Goal: Task Accomplishment & Management: Manage account settings

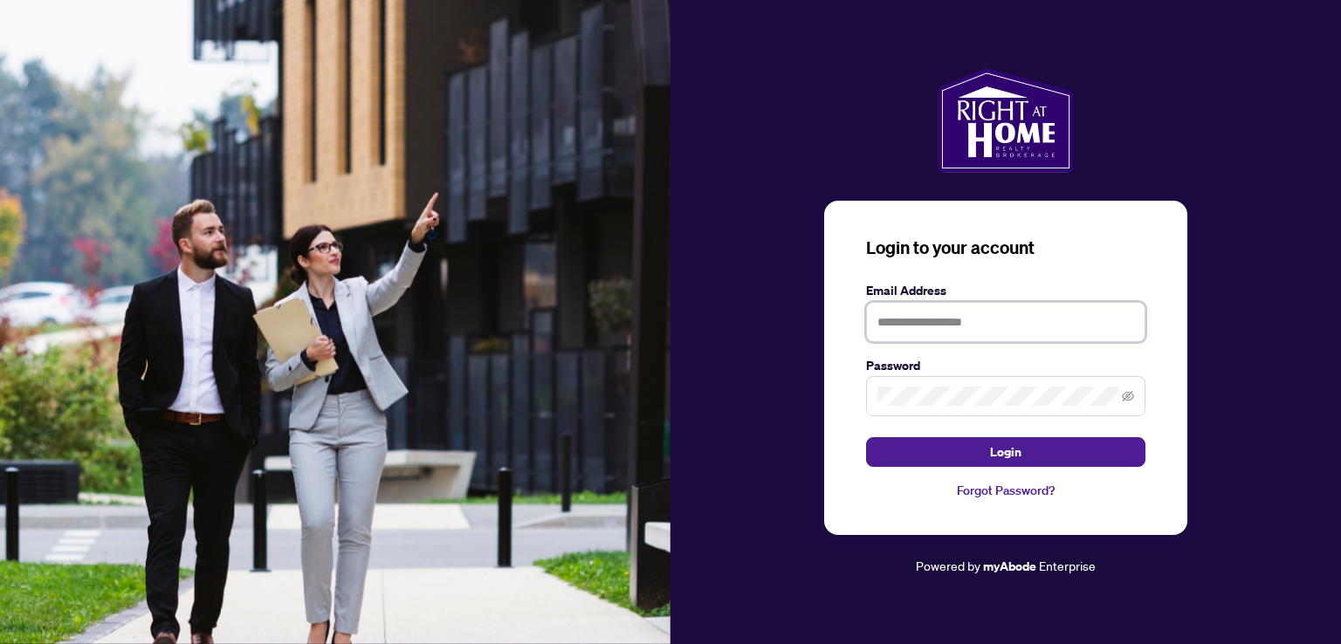
type input "**********"
click at [985, 456] on button "Login" at bounding box center [1005, 452] width 279 height 30
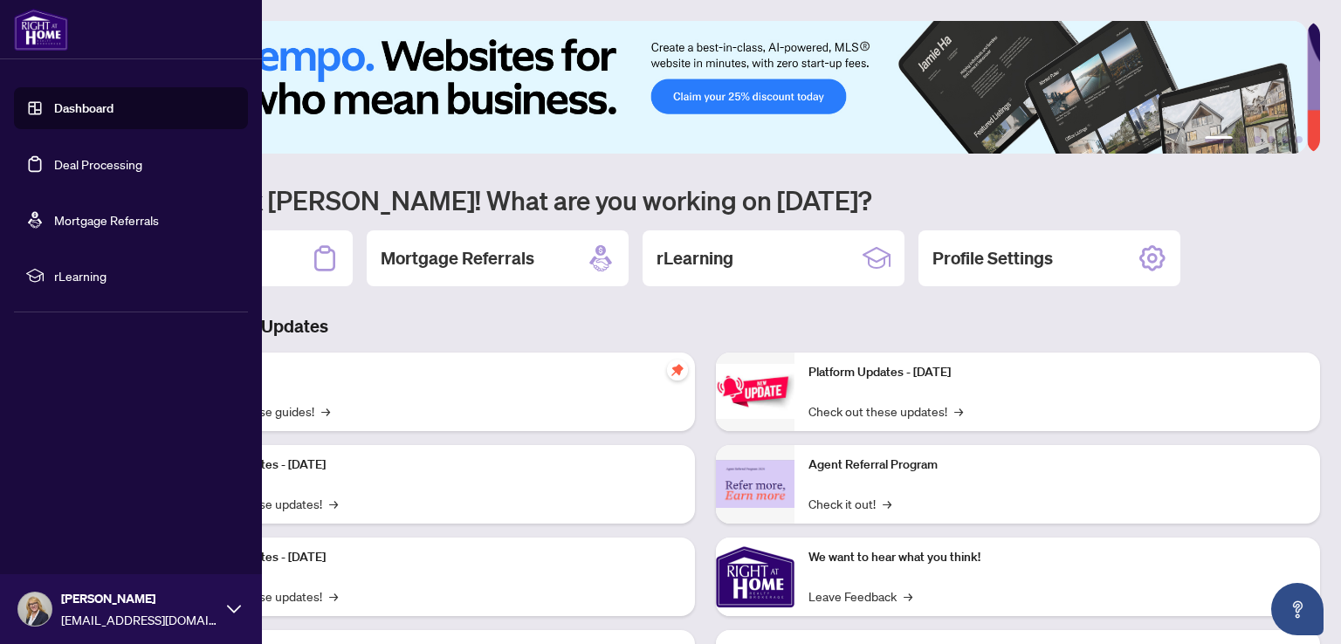
click at [84, 165] on link "Deal Processing" at bounding box center [98, 164] width 88 height 16
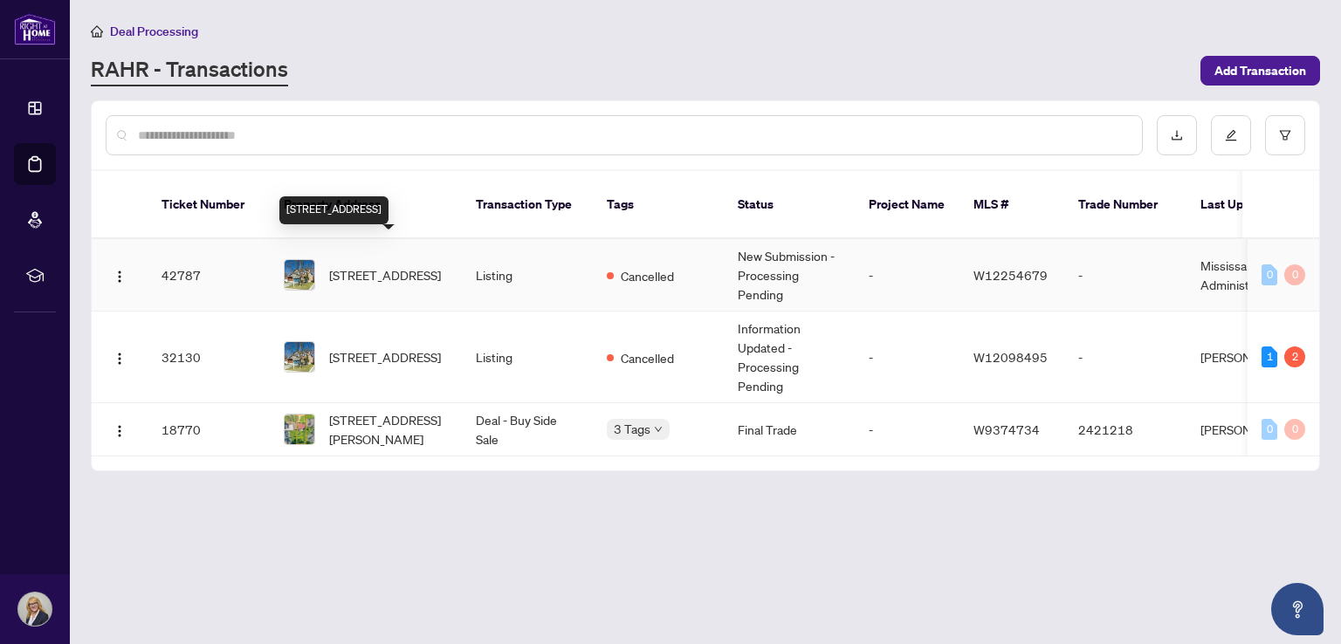
click at [375, 265] on span "[STREET_ADDRESS]" at bounding box center [385, 274] width 112 height 19
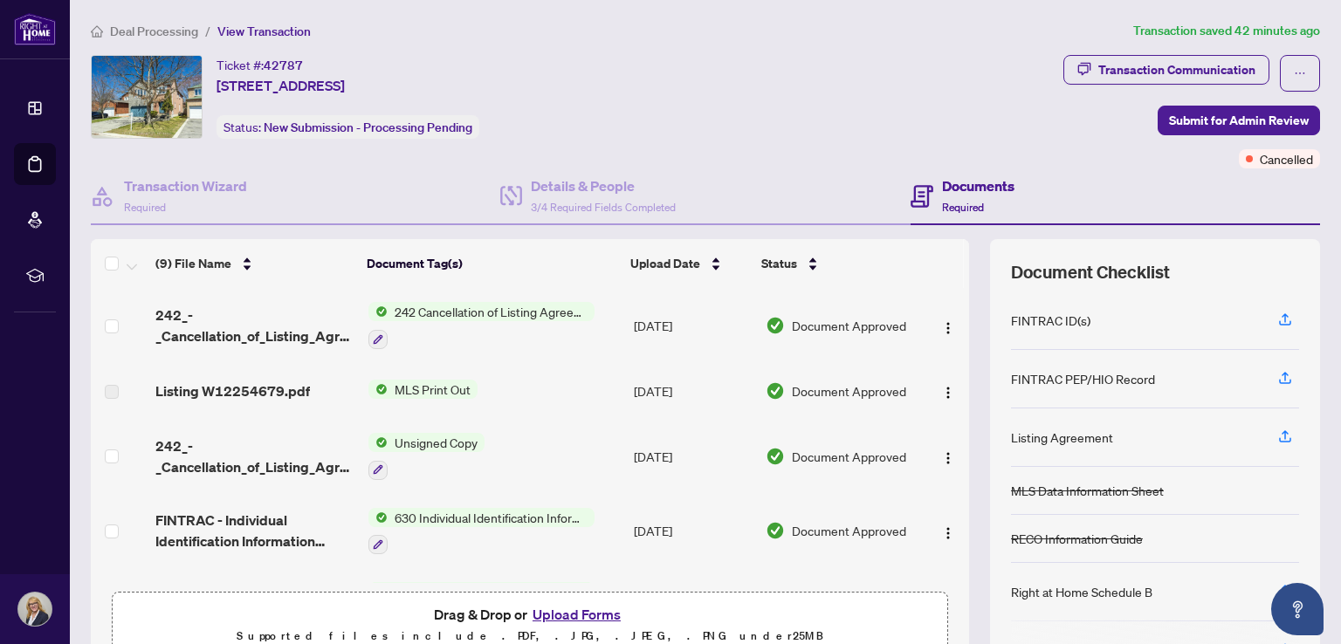
click at [941, 386] on img "button" at bounding box center [948, 393] width 14 height 14
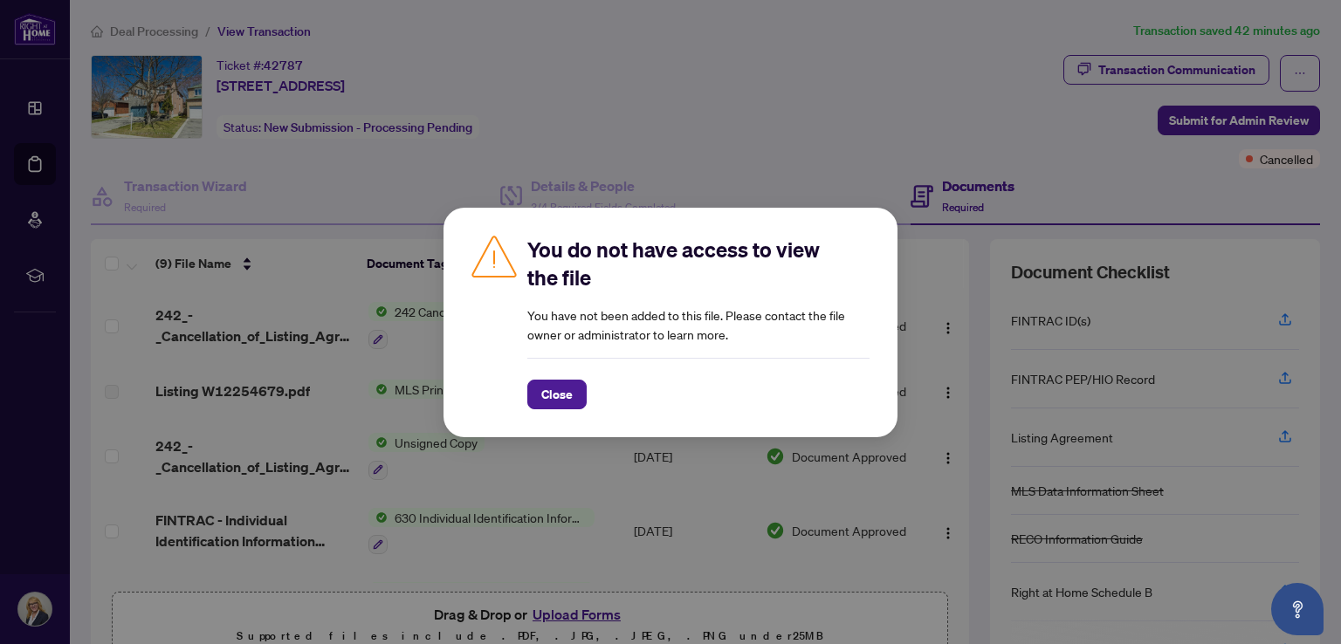
click at [562, 391] on span "Close" at bounding box center [556, 395] width 31 height 28
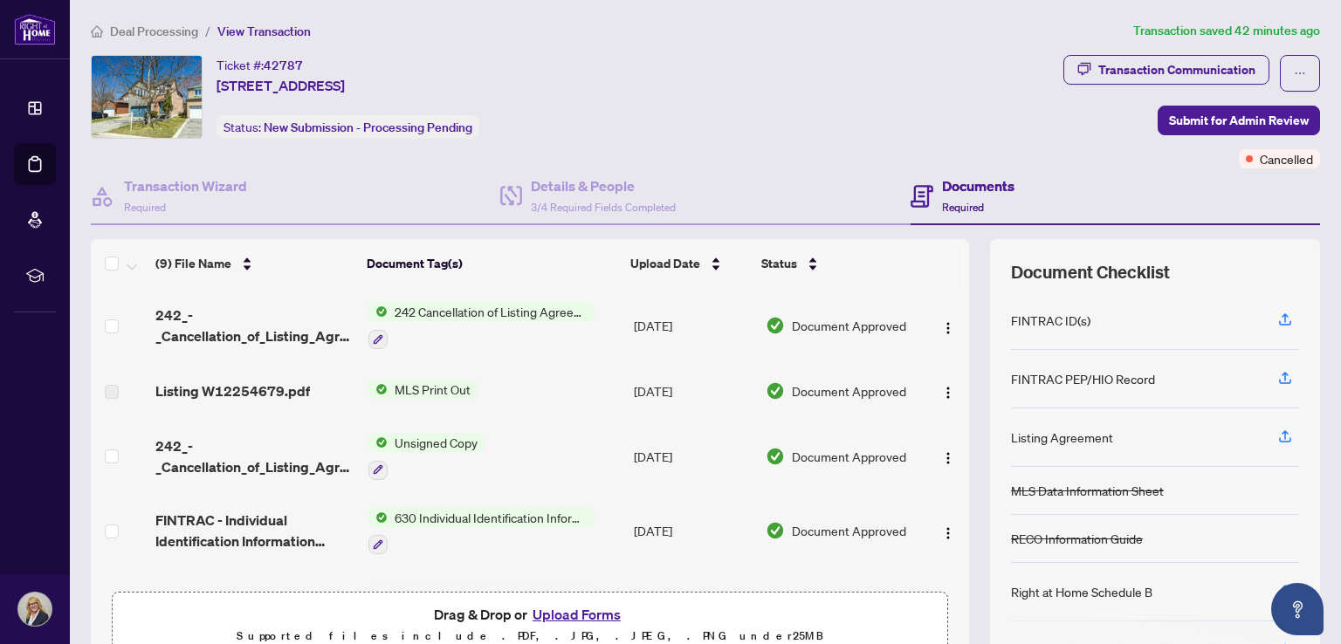
click at [450, 391] on span "MLS Print Out" at bounding box center [433, 389] width 90 height 19
click at [534, 391] on td "MLS Print Out" at bounding box center [493, 391] width 265 height 56
click at [238, 398] on span "Listing W12254679.pdf" at bounding box center [232, 391] width 155 height 21
click at [562, 419] on td "Unsigned Copy" at bounding box center [493, 456] width 265 height 75
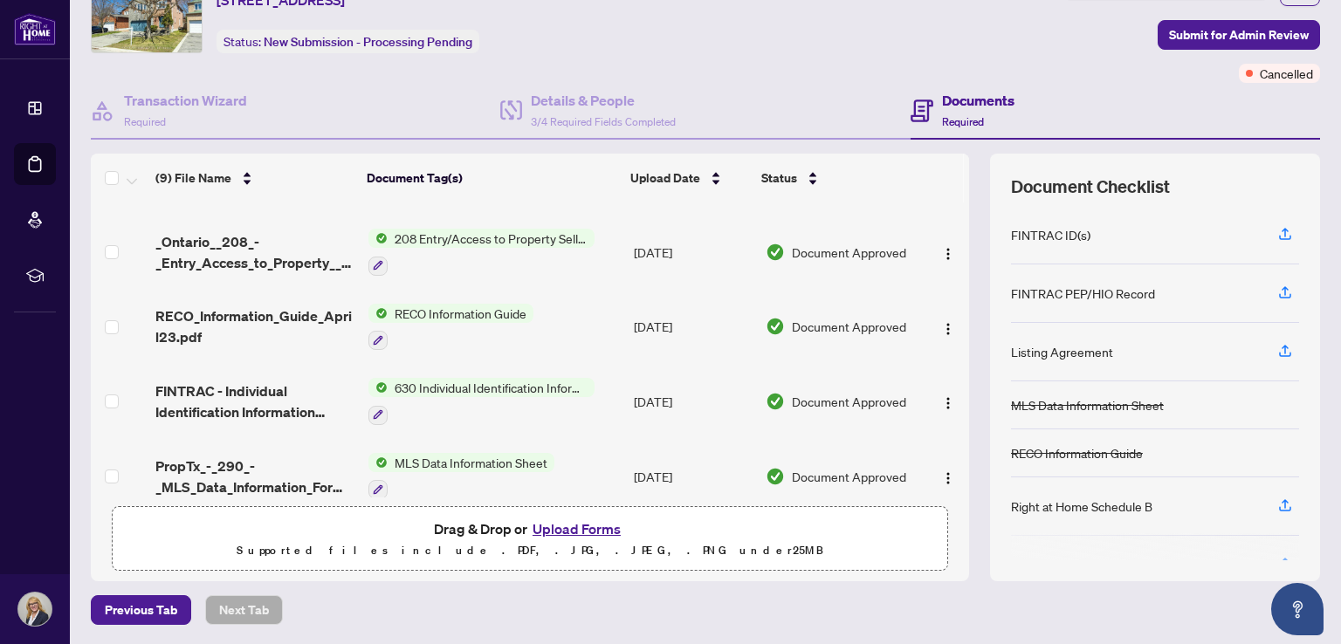
scroll to position [306, 0]
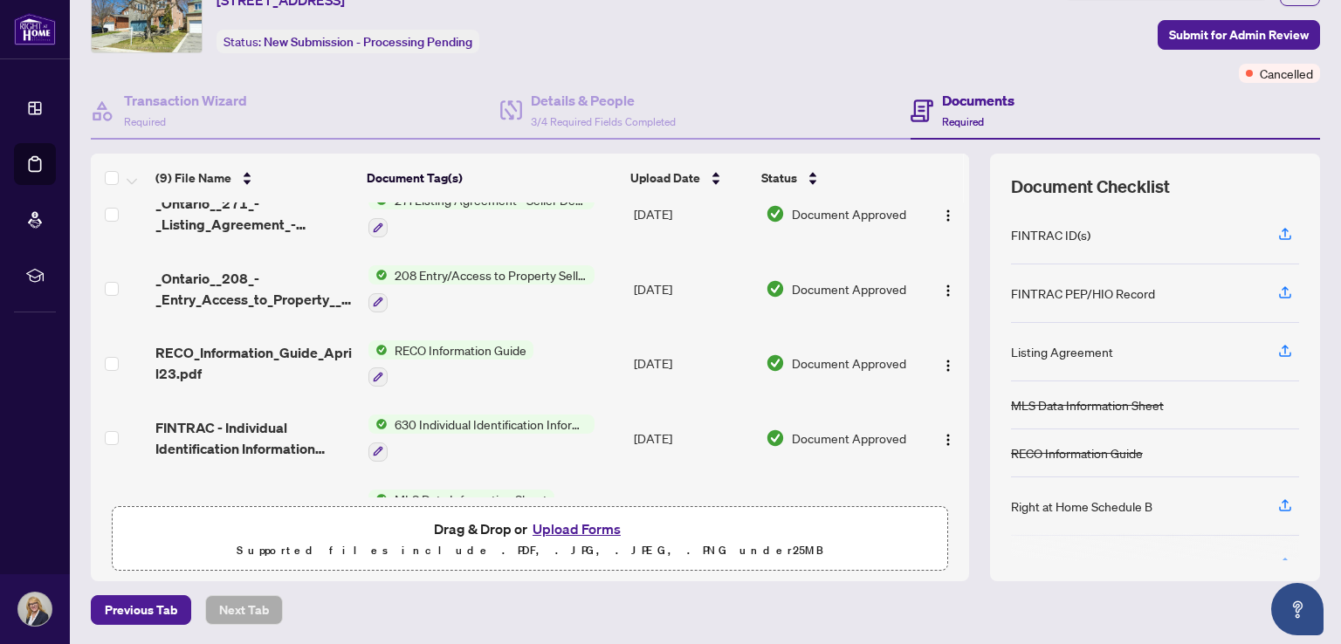
click at [841, 336] on td "Document Approved" at bounding box center [841, 363] width 164 height 75
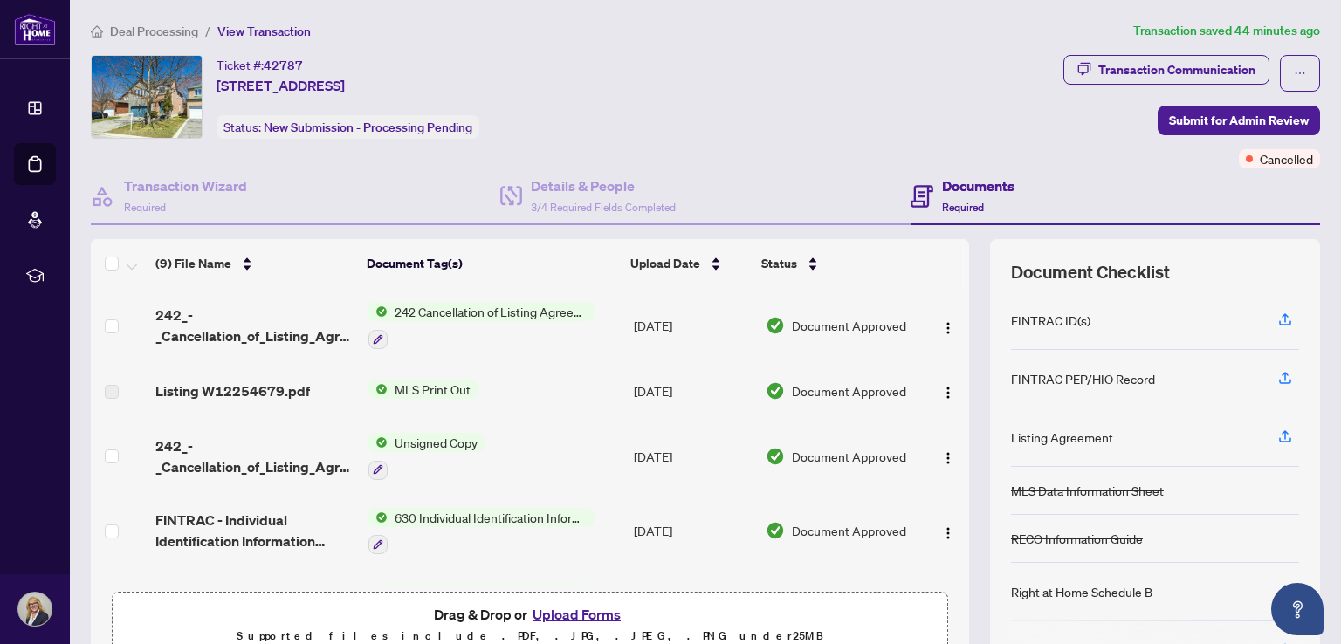
click at [36, 113] on icon at bounding box center [35, 108] width 12 height 12
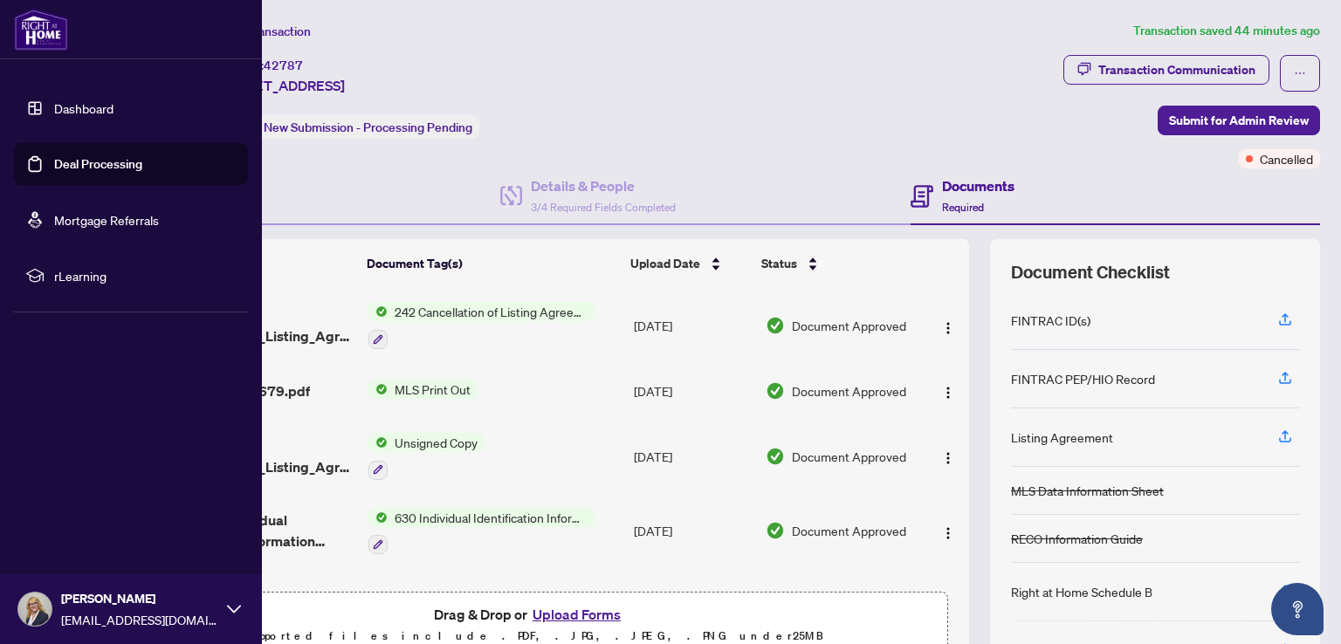
click at [107, 160] on link "Deal Processing" at bounding box center [98, 164] width 88 height 16
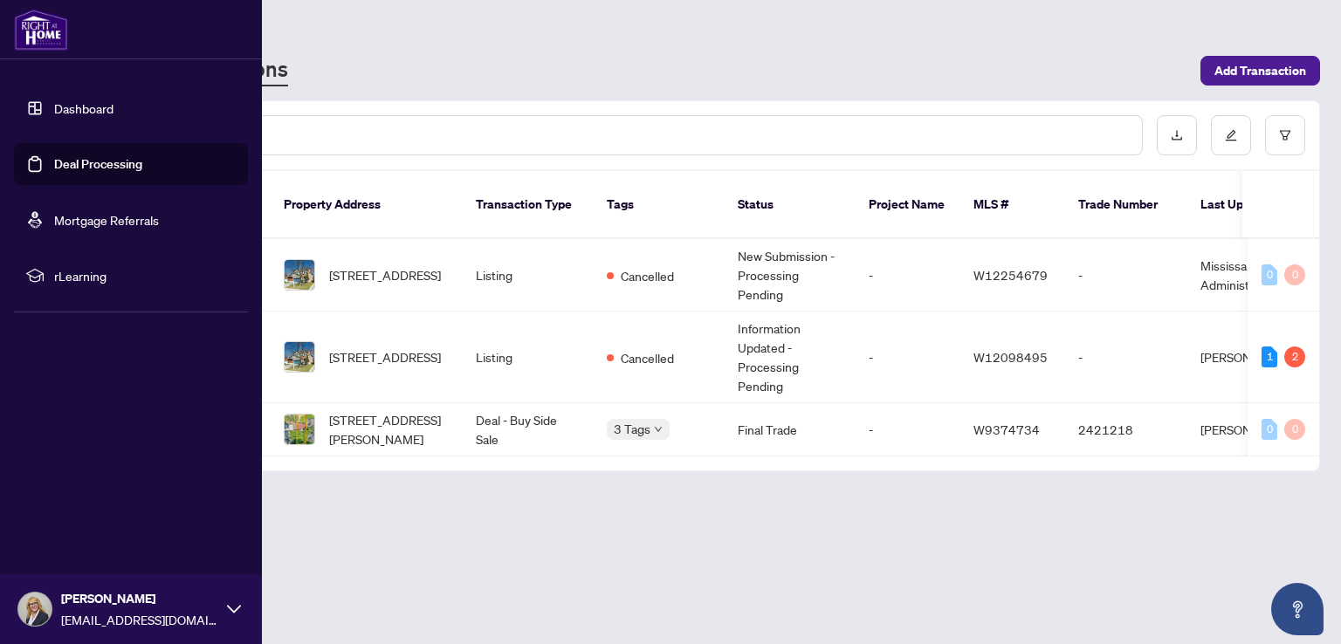
click at [385, 349] on span "[STREET_ADDRESS]" at bounding box center [385, 356] width 112 height 19
